Goal: Information Seeking & Learning: Check status

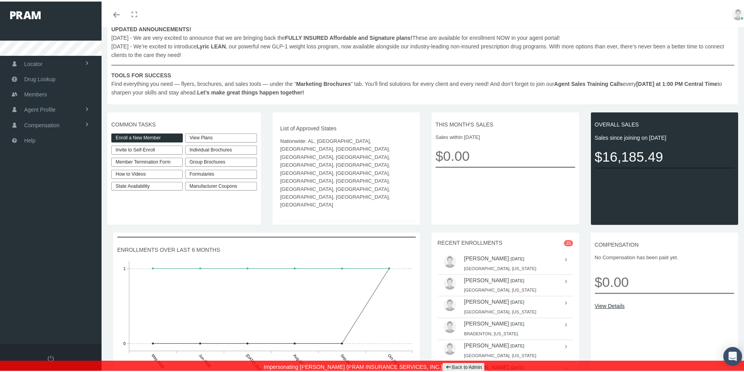
scroll to position [117, 0]
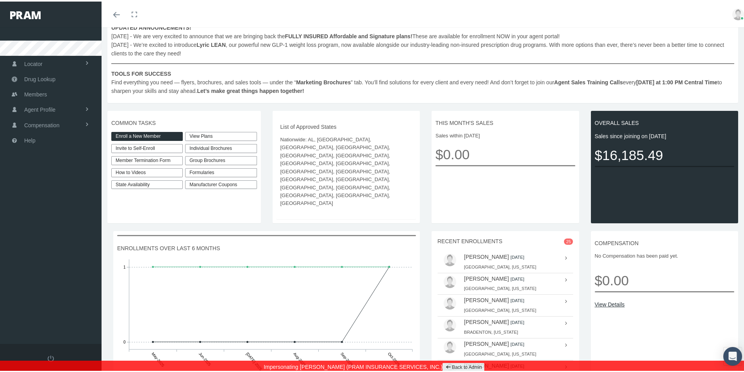
click at [599, 299] on link "View Details" at bounding box center [665, 303] width 140 height 9
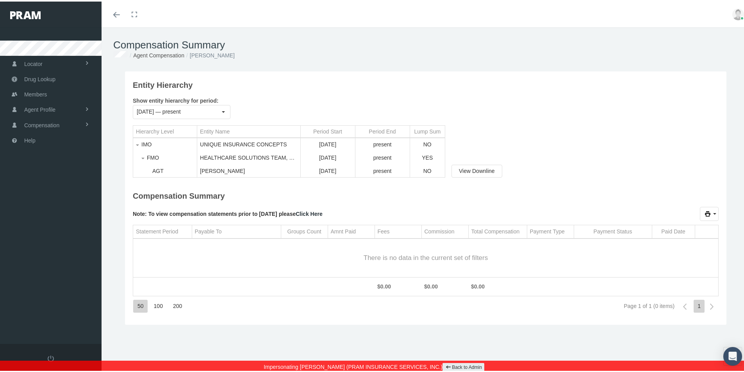
click at [538, 146] on div "Hierarchy Level Entity Name Period Start Period End Lump Sum IMO UNIQUE INSURAN…" at bounding box center [426, 152] width 586 height 71
click at [455, 365] on link "Back to Admin" at bounding box center [463, 365] width 42 height 9
